Goal: Find specific page/section: Find specific page/section

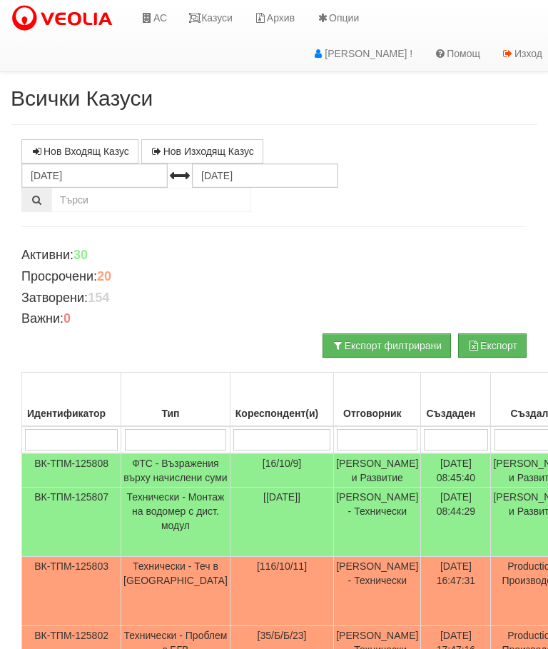
click at [217, 19] on link "Казуси" at bounding box center [211, 18] width 66 height 36
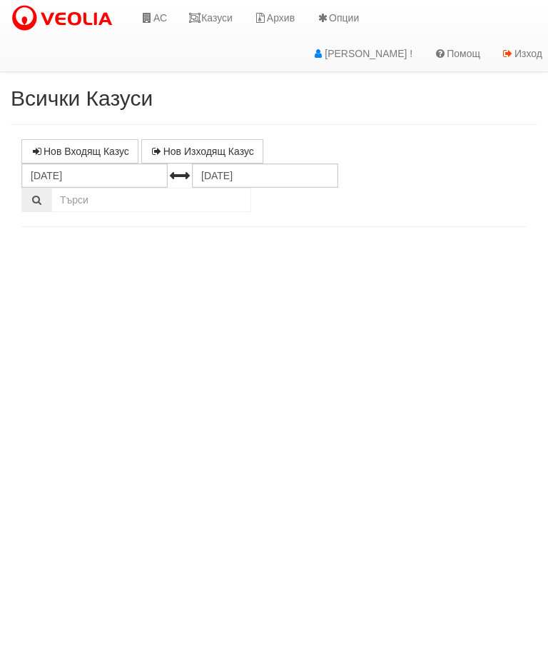
select select "10"
select select "1"
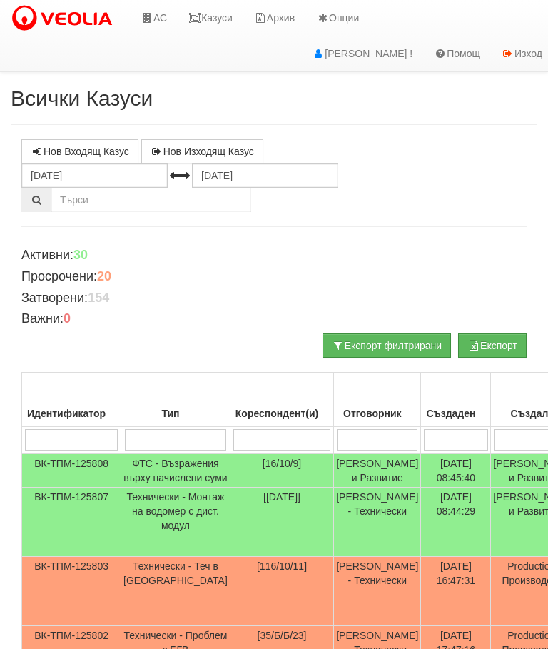
click at [220, 19] on link "Казуси" at bounding box center [211, 18] width 66 height 36
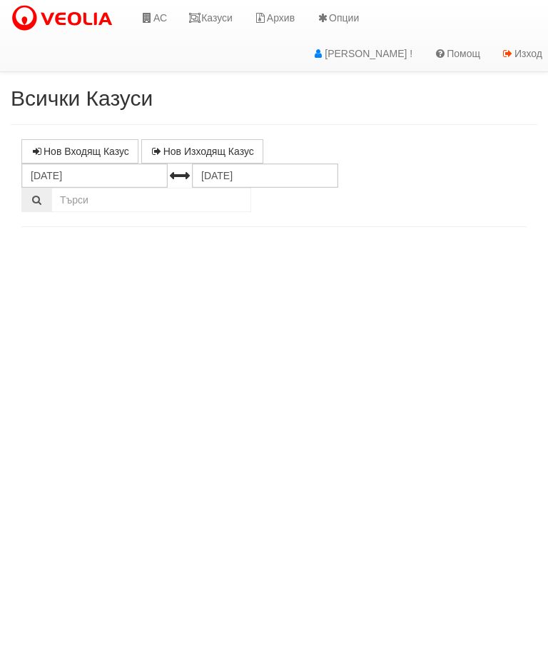
select select "10"
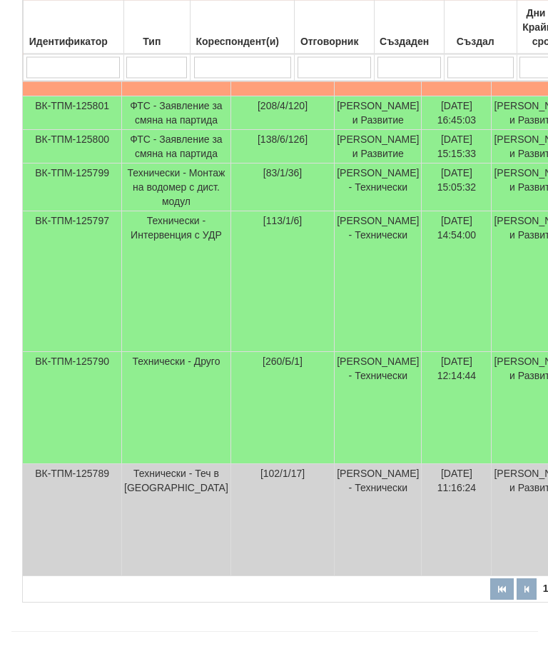
scroll to position [680, 0]
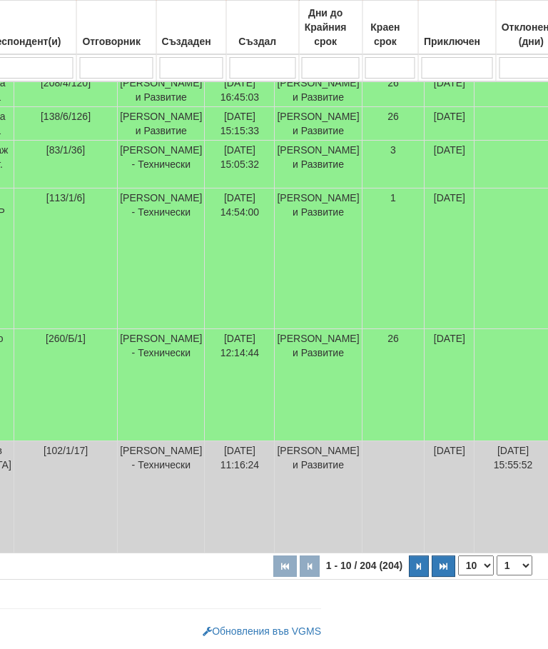
click at [418, 570] on icon "button" at bounding box center [420, 567] width 4 height 8
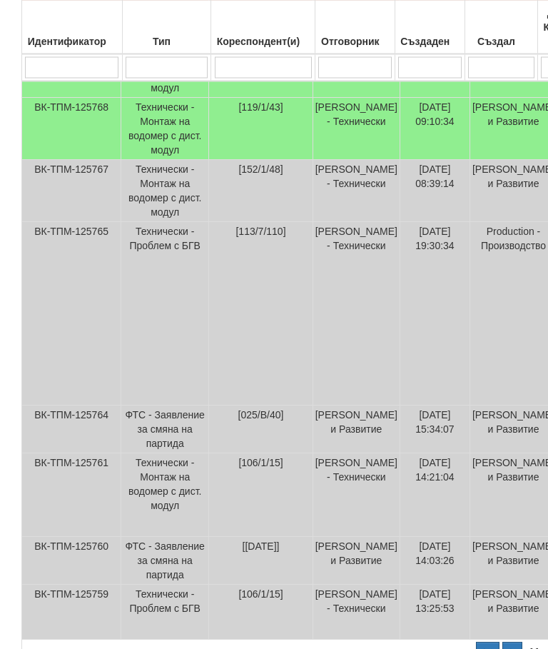
scroll to position [723, 0]
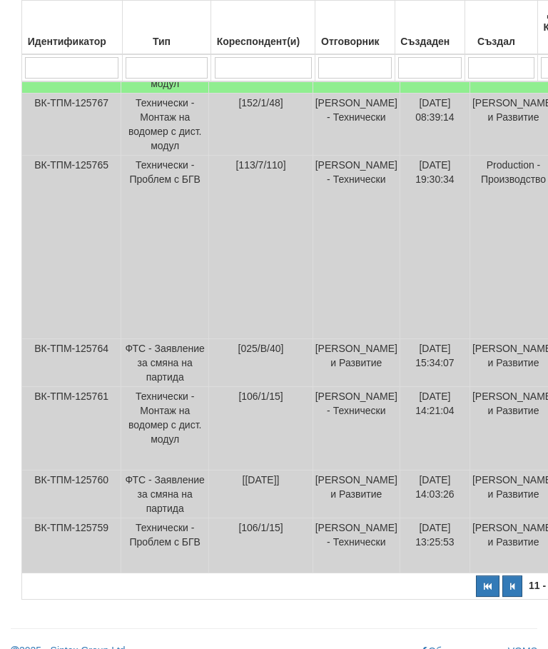
click at [484, 590] on icon "button" at bounding box center [488, 587] width 8 height 8
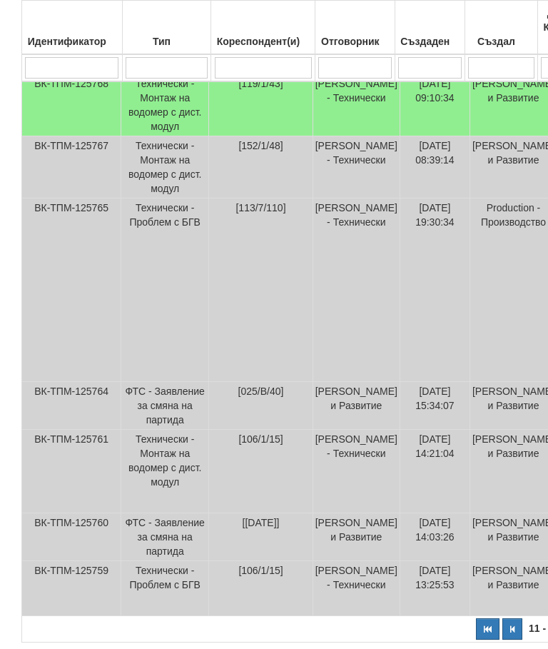
select select "1"
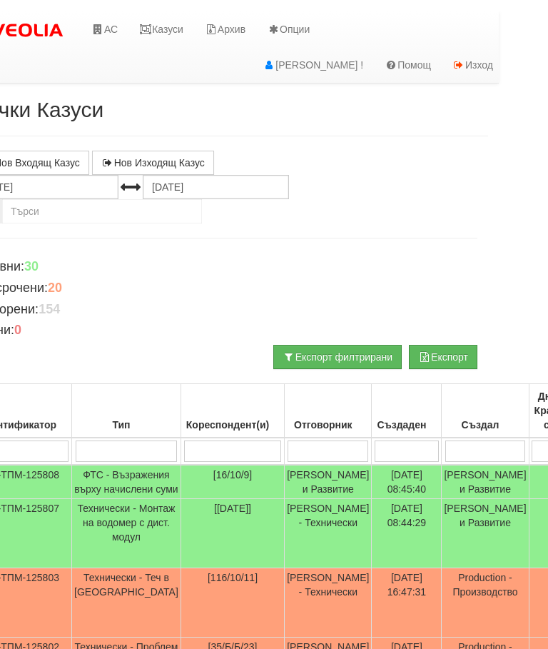
scroll to position [0, 0]
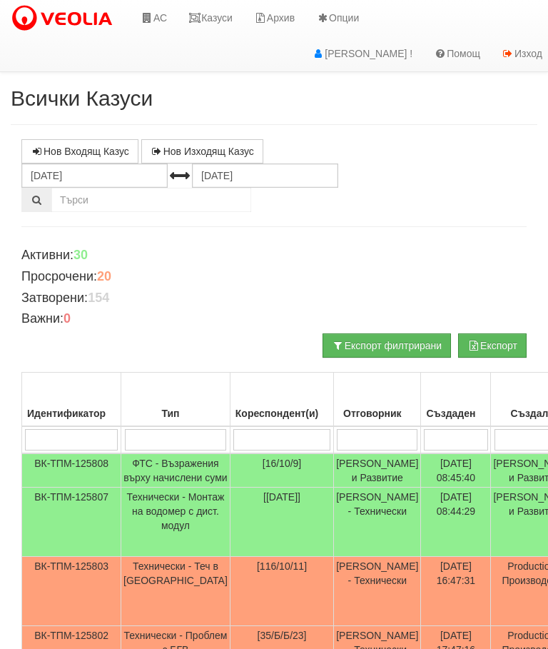
click at [216, 17] on link "Казуси" at bounding box center [211, 18] width 66 height 36
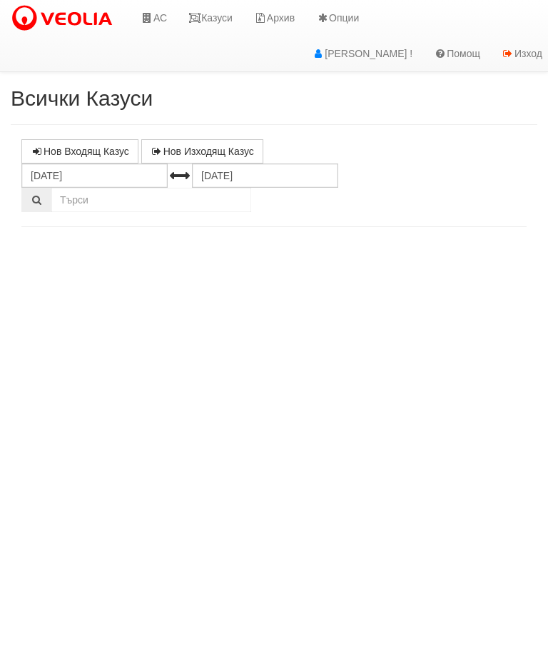
select select "10"
select select "1"
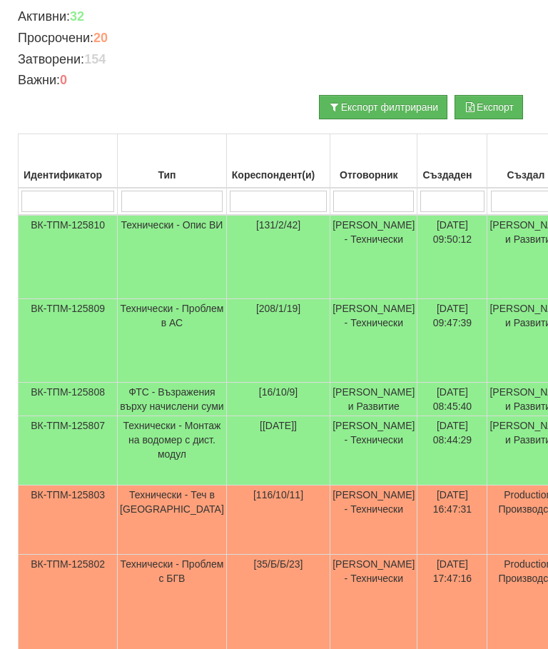
scroll to position [238, 0]
